Goal: Task Accomplishment & Management: Manage account settings

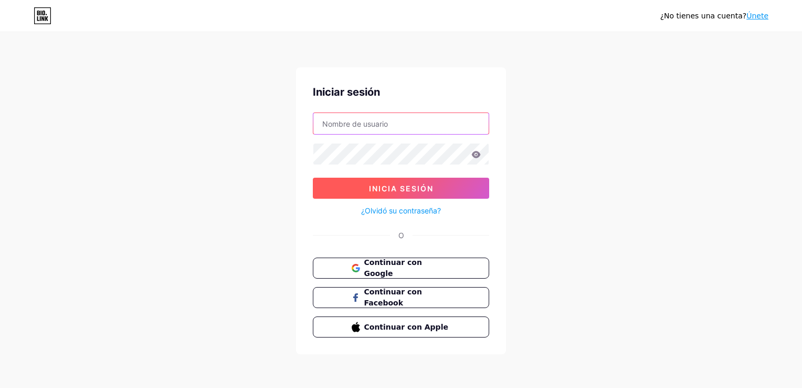
type input "[EMAIL_ADDRESS][DOMAIN_NAME]"
click at [396, 193] on button "Inicia sesión" at bounding box center [401, 187] width 176 height 21
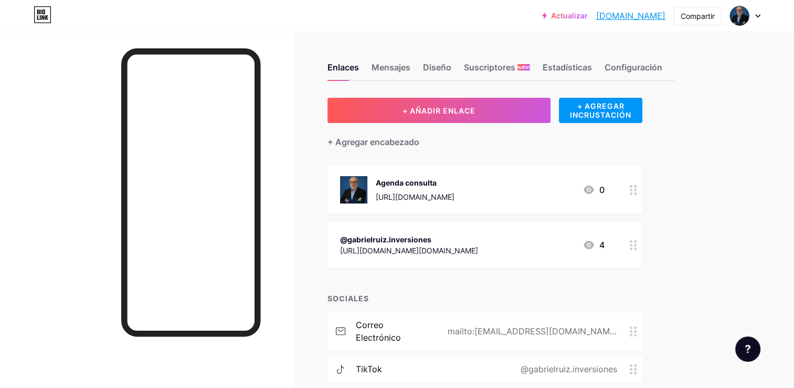
click at [478, 243] on div "@gabrielruiz.inversiones" at bounding box center [409, 239] width 138 height 11
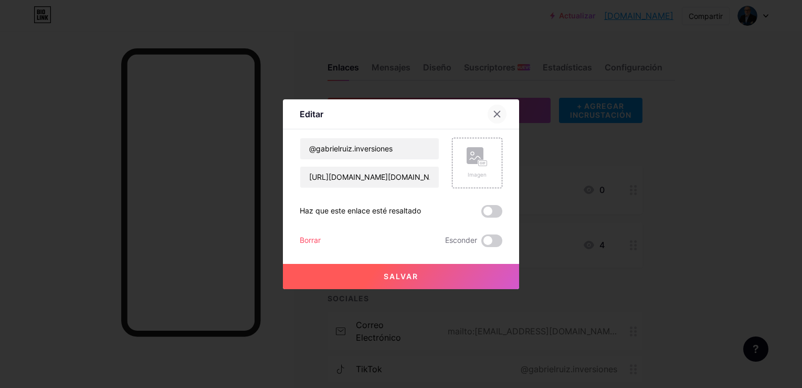
click at [493, 115] on icon at bounding box center [497, 114] width 8 height 8
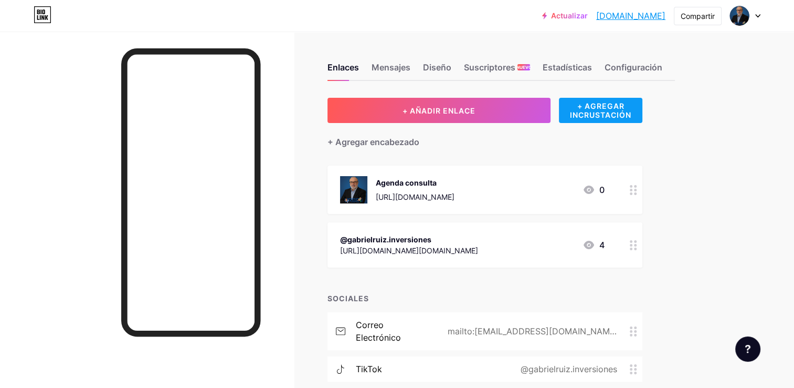
click at [607, 113] on div "+ AGREGAR INCRUSTACIÓN" at bounding box center [600, 110] width 83 height 25
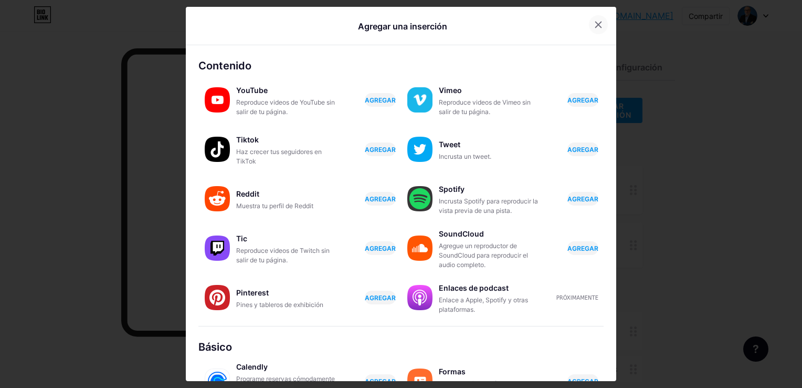
click at [594, 20] on icon at bounding box center [598, 24] width 8 height 8
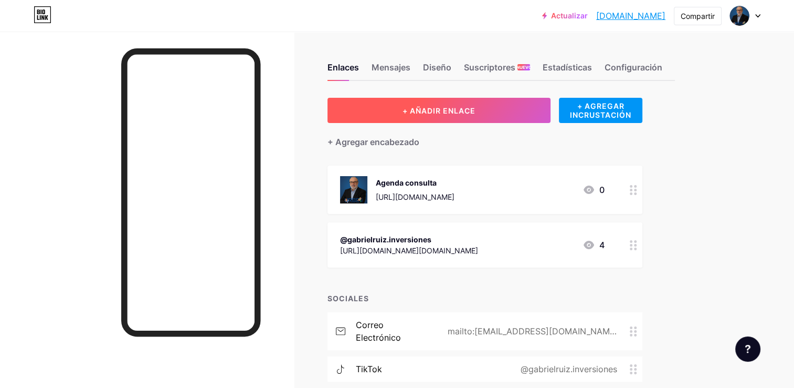
click at [426, 112] on span "+ AÑADIR ENLACE" at bounding box center [439, 110] width 73 height 9
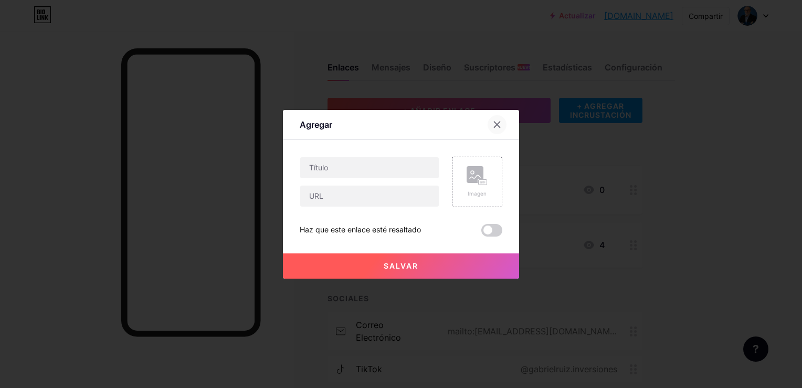
click at [495, 122] on icon at bounding box center [497, 124] width 8 height 8
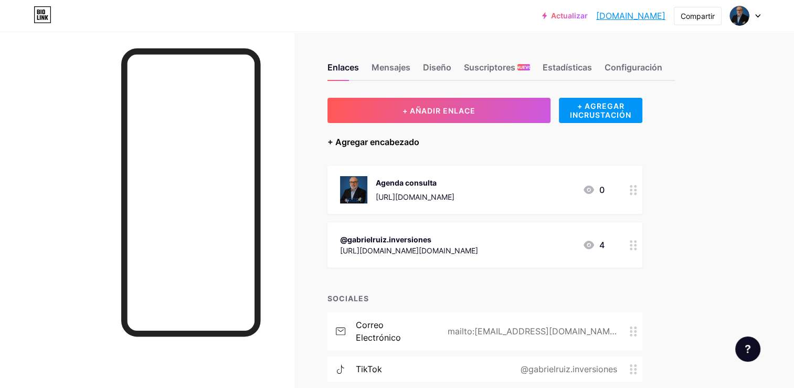
click at [369, 143] on div "+ Agregar encabezado" at bounding box center [374, 141] width 92 height 13
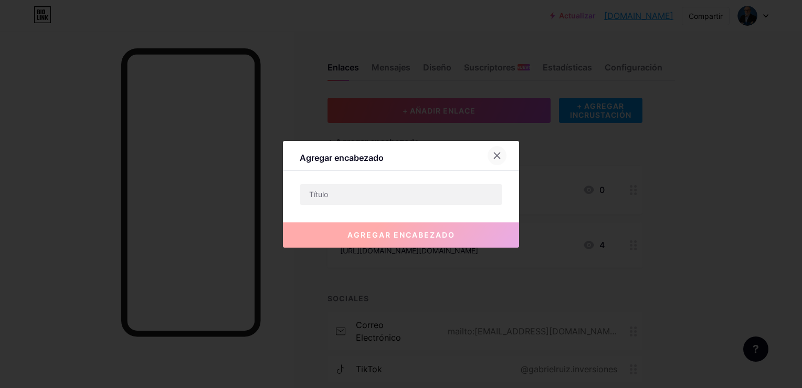
click at [497, 155] on icon at bounding box center [497, 155] width 8 height 8
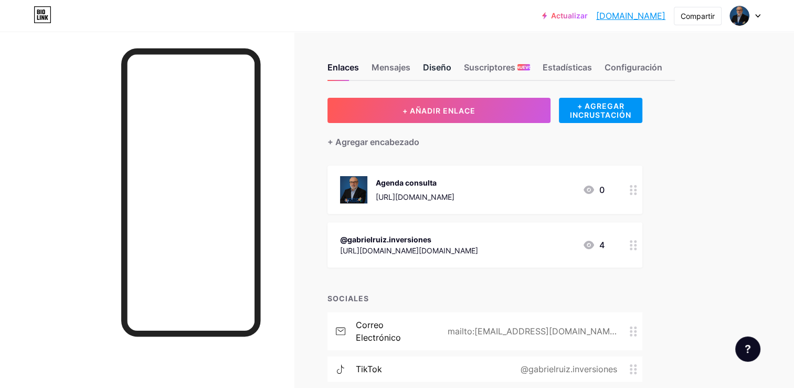
click at [438, 69] on div "Diseño" at bounding box center [437, 70] width 28 height 19
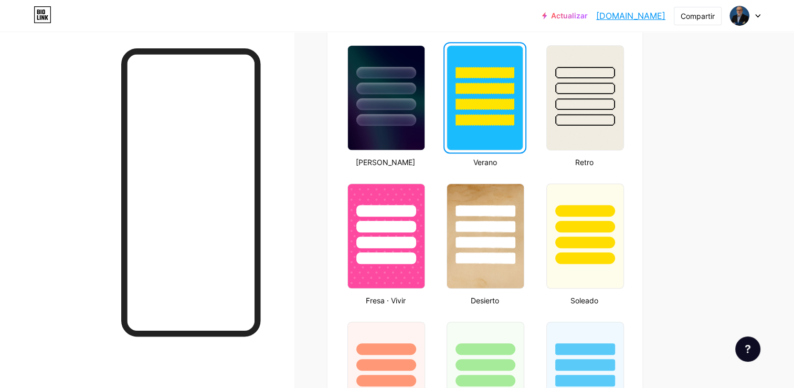
scroll to position [578, 0]
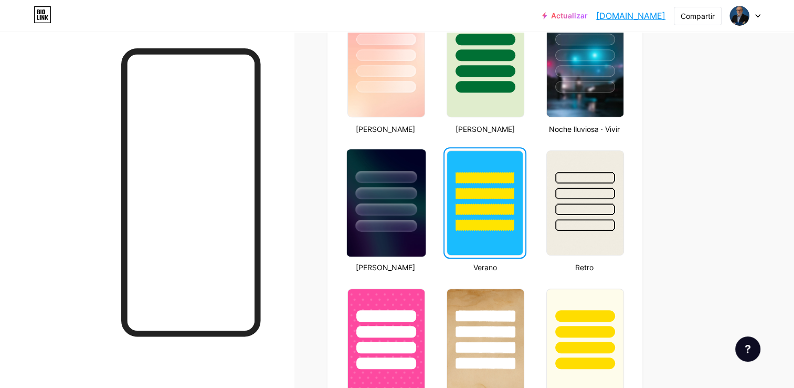
click at [378, 164] on div at bounding box center [386, 190] width 79 height 82
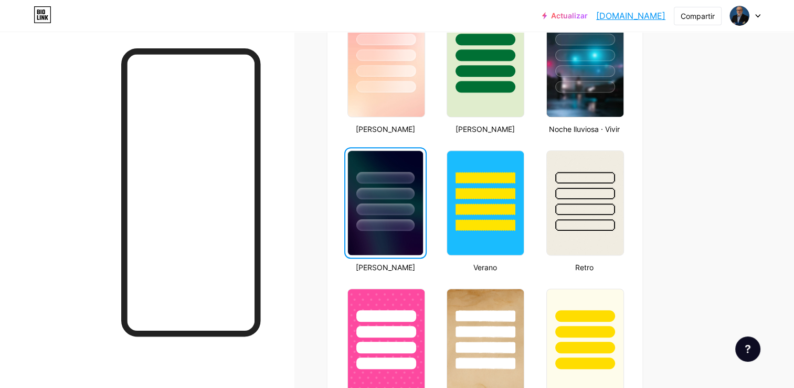
click at [697, 133] on div "Enlaces Mensajes Diseño Suscriptores NUEVO Estadísticas Configuración Perfil [E…" at bounding box center [359, 330] width 719 height 1752
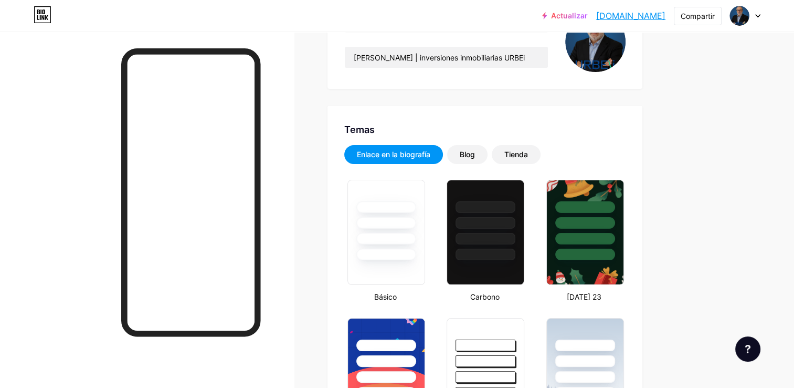
scroll to position [0, 0]
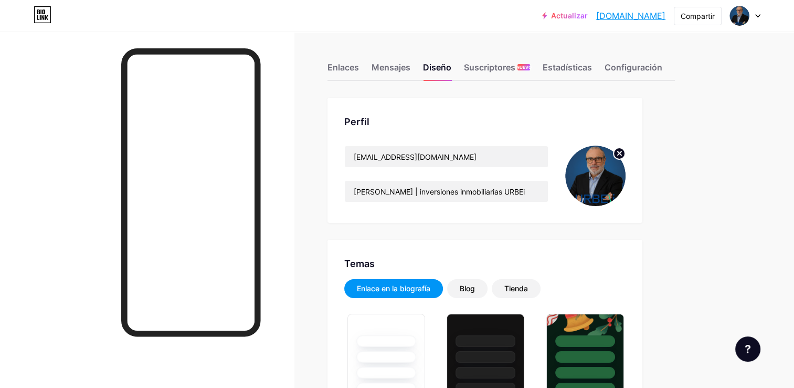
click at [758, 14] on icon at bounding box center [758, 16] width 5 height 4
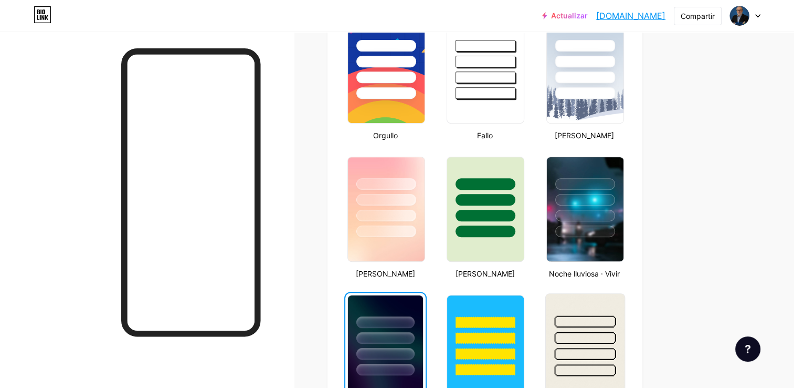
scroll to position [525, 0]
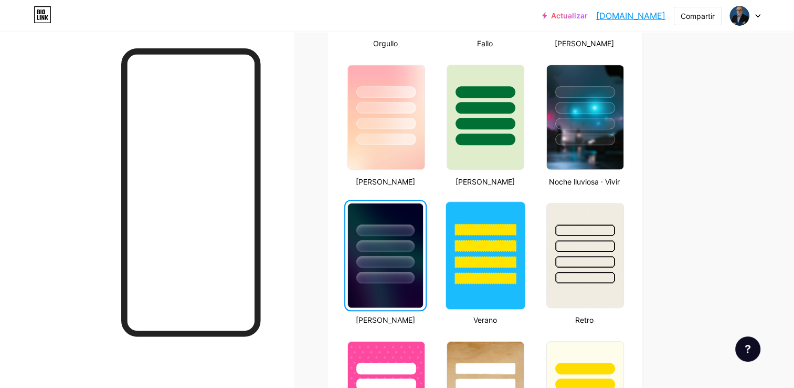
click at [491, 215] on div at bounding box center [485, 243] width 79 height 82
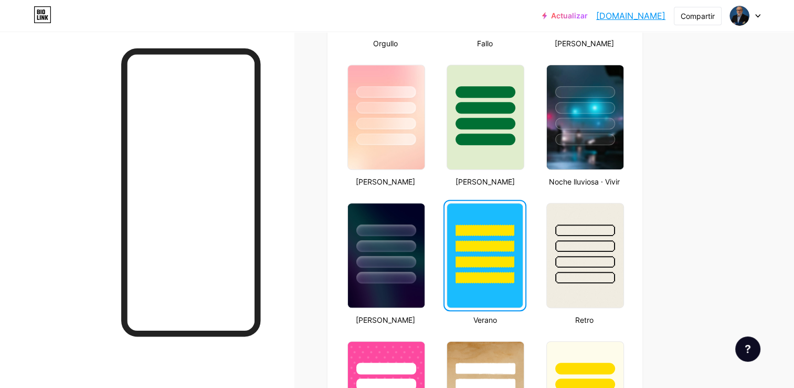
click at [649, 13] on link "[DOMAIN_NAME]" at bounding box center [631, 15] width 69 height 13
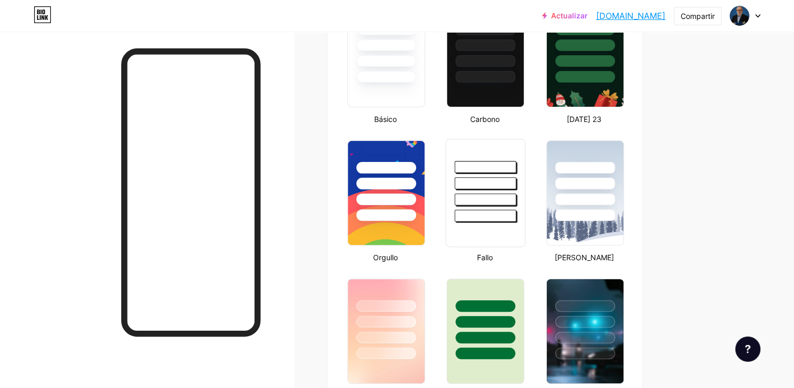
scroll to position [263, 0]
